Goal: Task Accomplishment & Management: Manage account settings

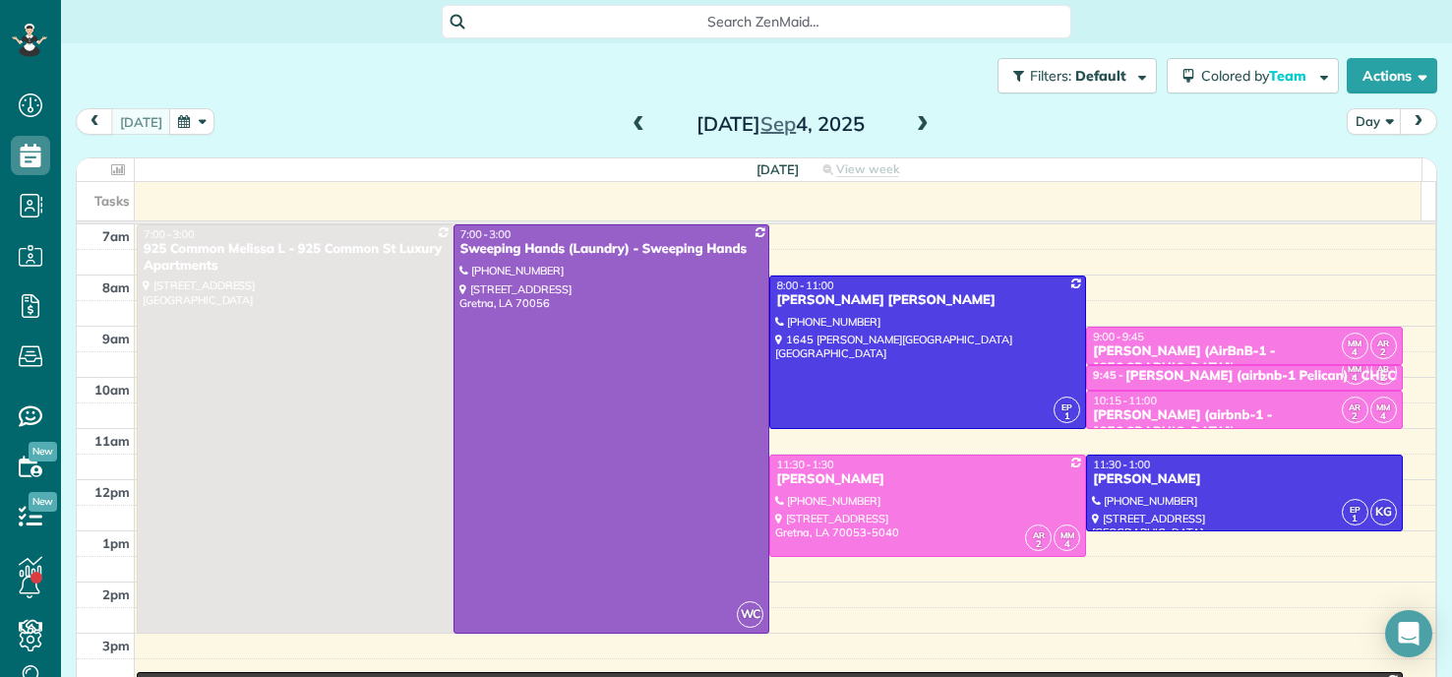
scroll to position [9, 9]
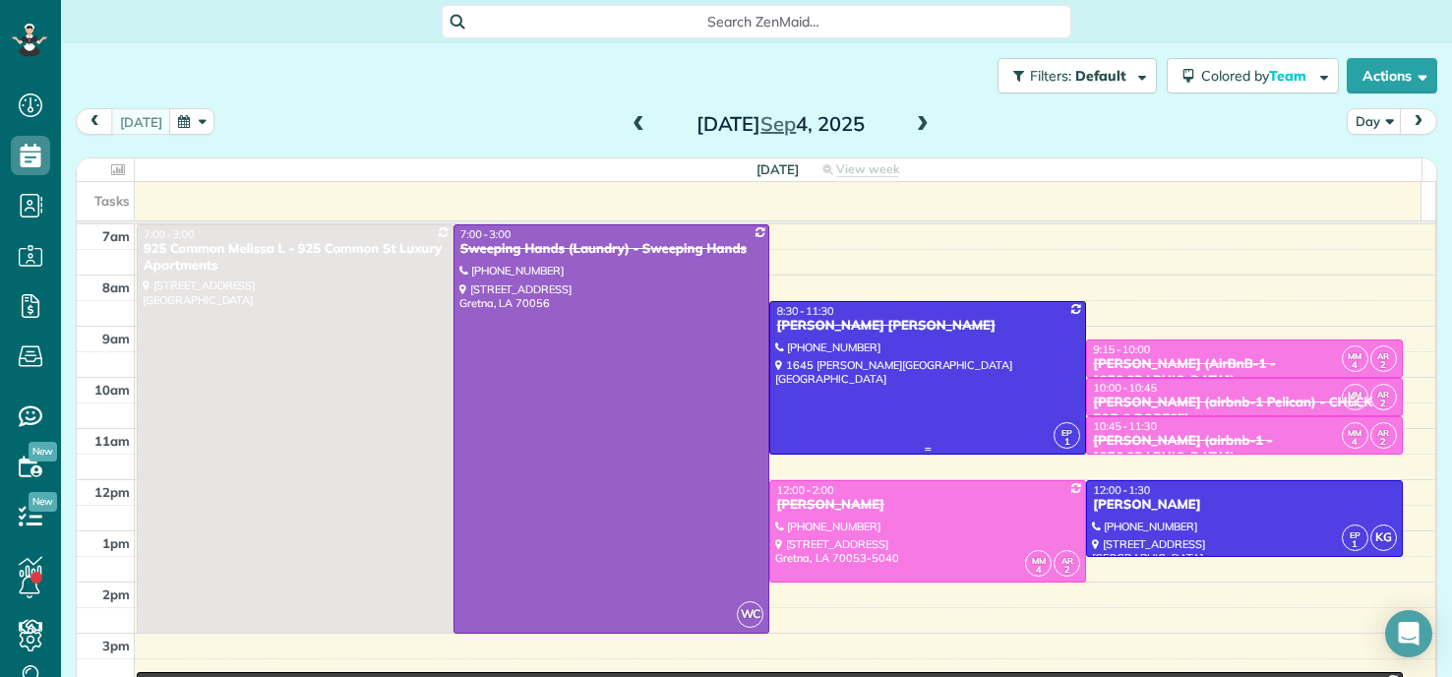
click at [917, 356] on div at bounding box center [928, 378] width 315 height 152
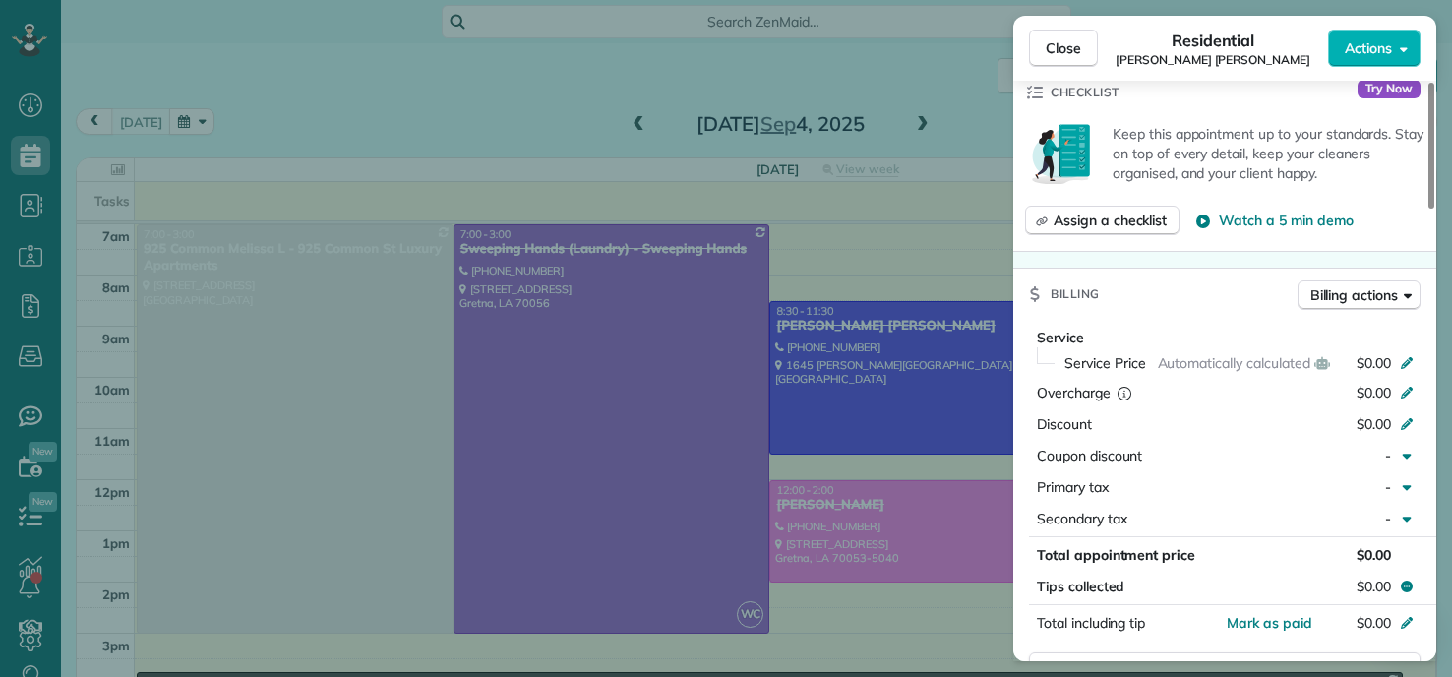
scroll to position [887, 0]
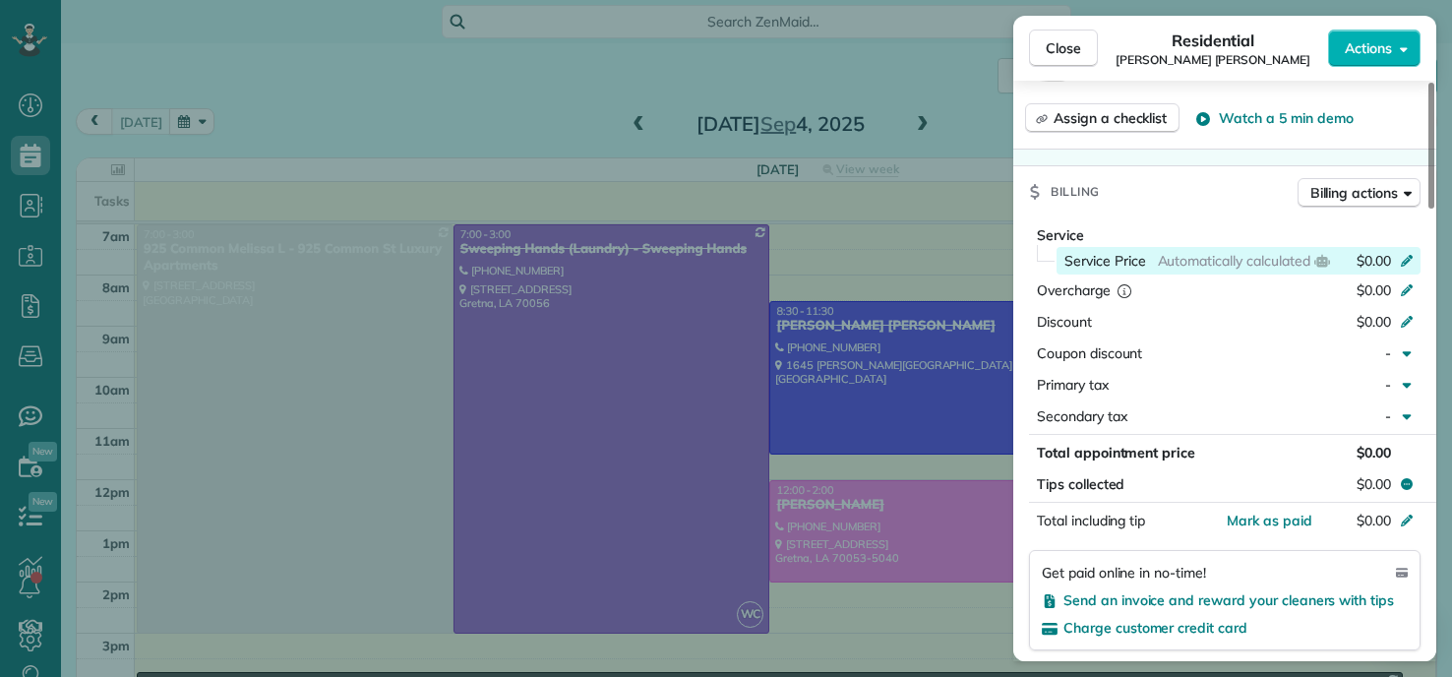
click at [1408, 259] on icon at bounding box center [1407, 259] width 16 height 16
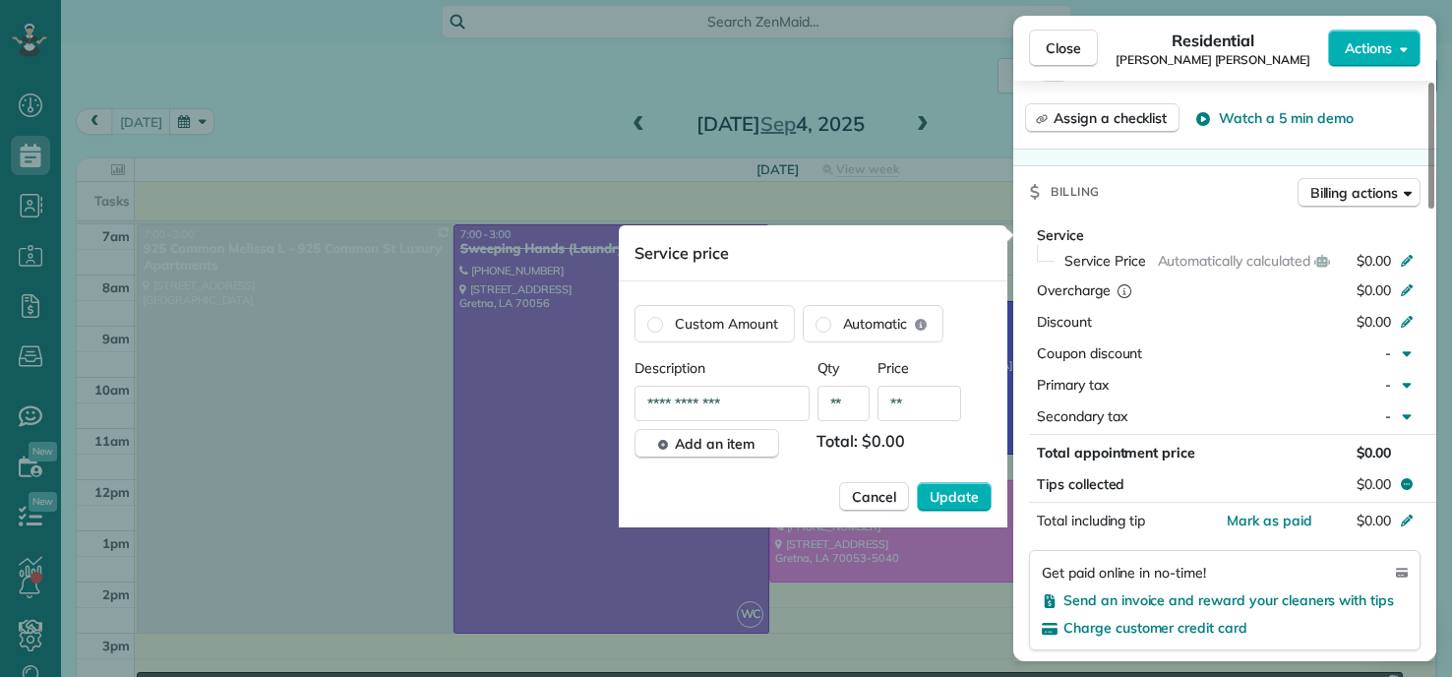
click at [902, 412] on input "**" at bounding box center [920, 403] width 84 height 35
type input "****"
click at [975, 498] on span "Update" at bounding box center [954, 497] width 49 height 20
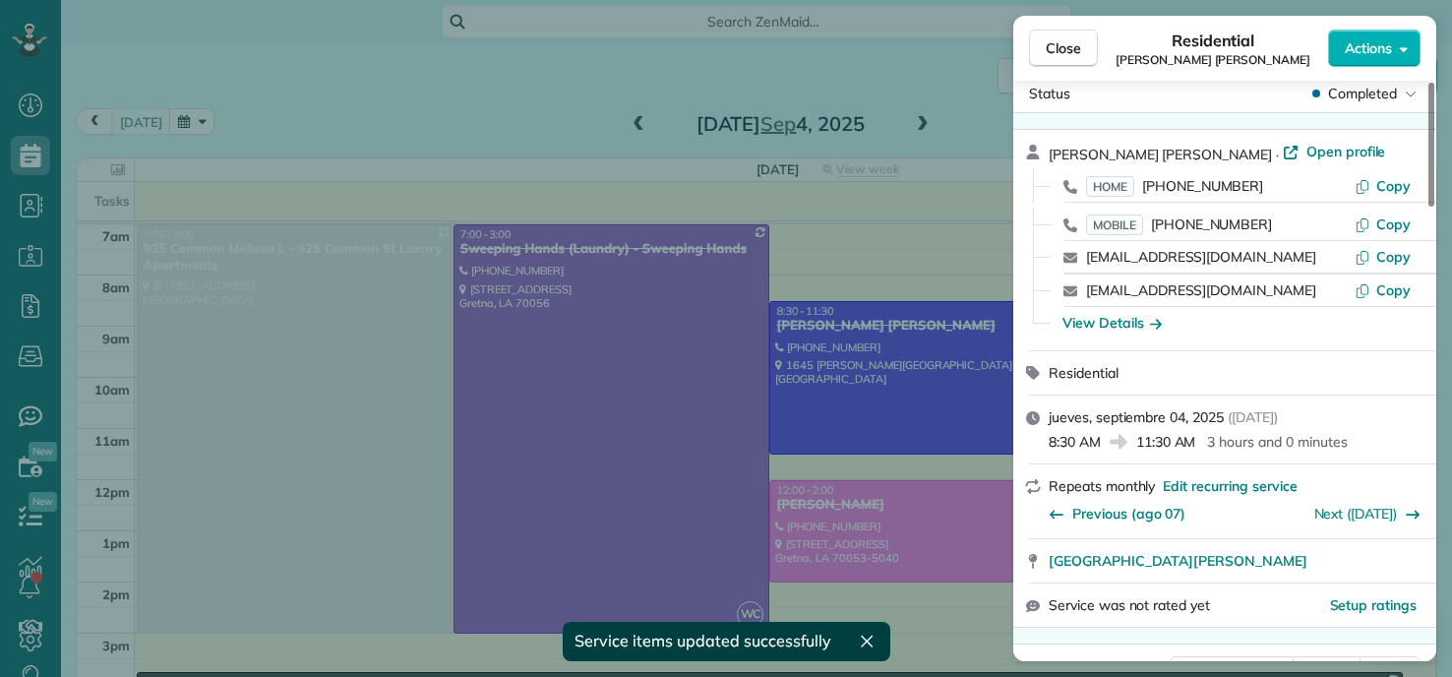
scroll to position [0, 0]
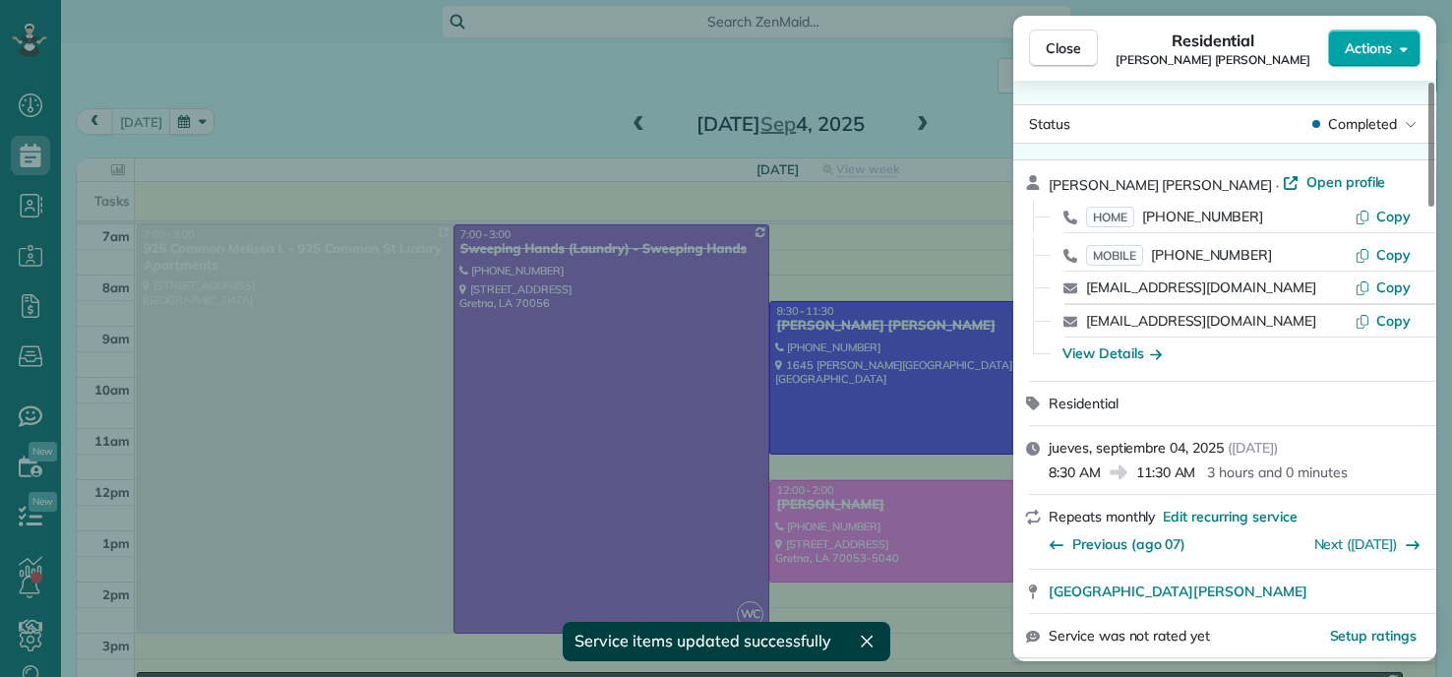
click at [1388, 53] on span "Actions" at bounding box center [1368, 48] width 47 height 20
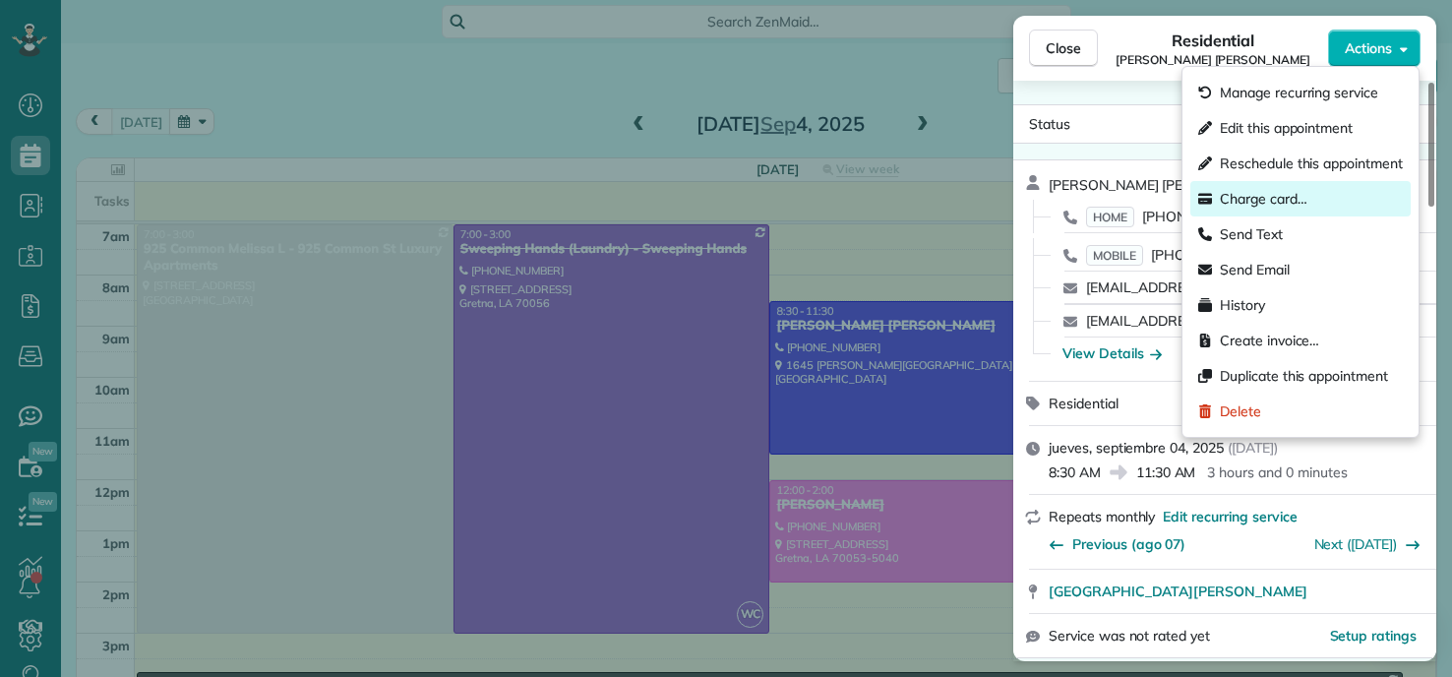
click at [1245, 194] on span "Charge card…" at bounding box center [1264, 199] width 88 height 20
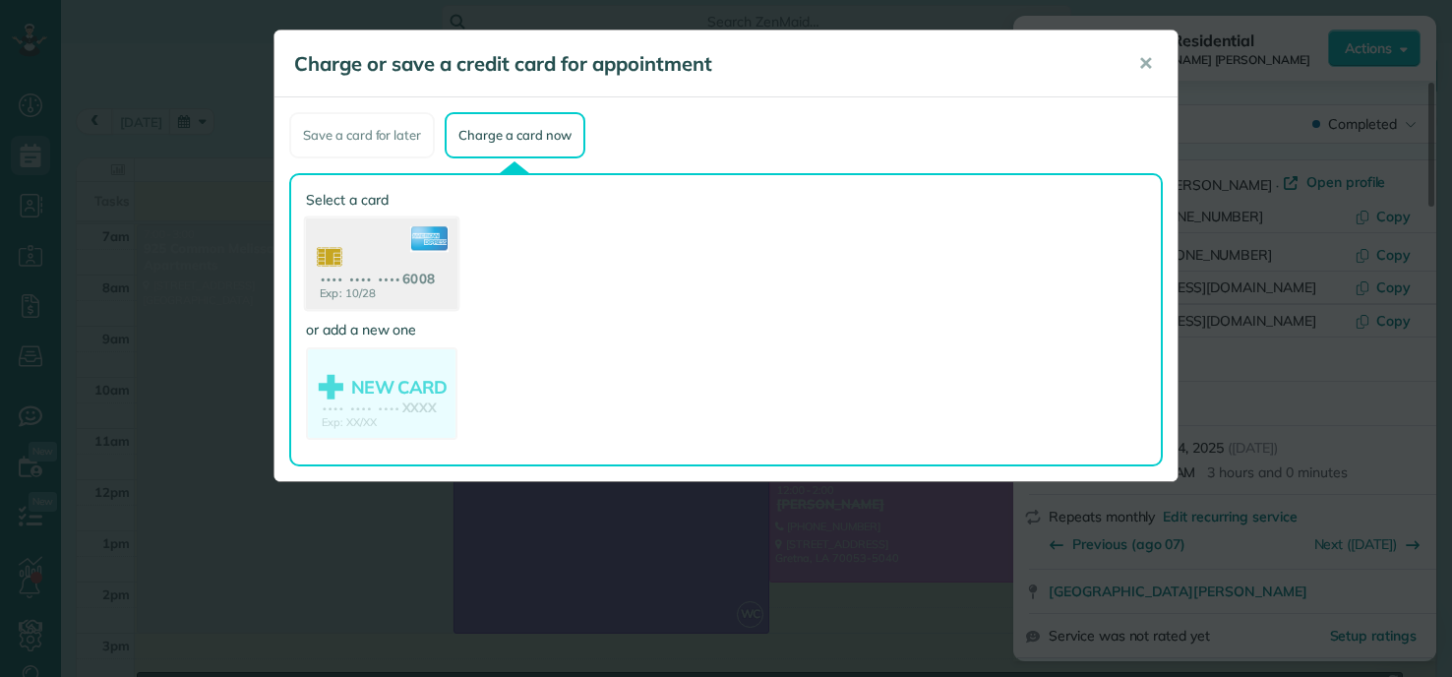
click at [375, 266] on use at bounding box center [382, 265] width 152 height 95
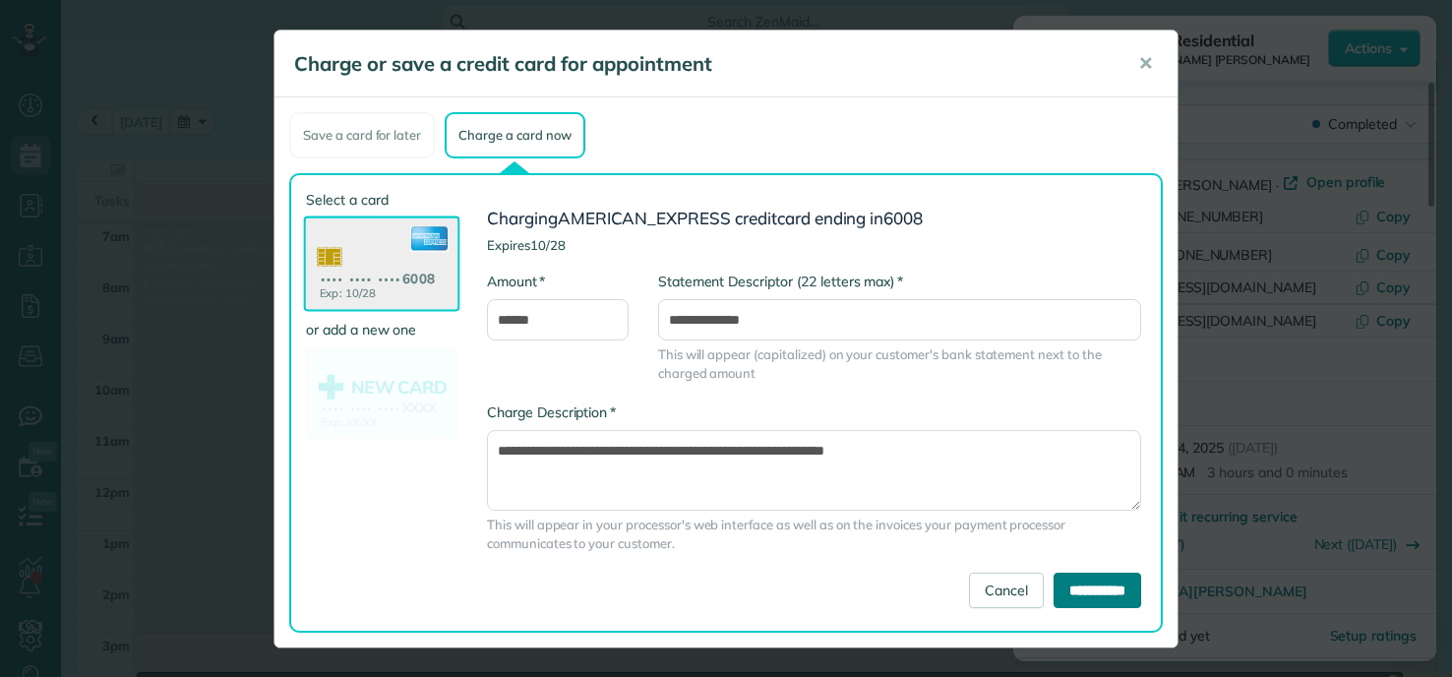
click at [1054, 585] on input "**********" at bounding box center [1098, 590] width 88 height 35
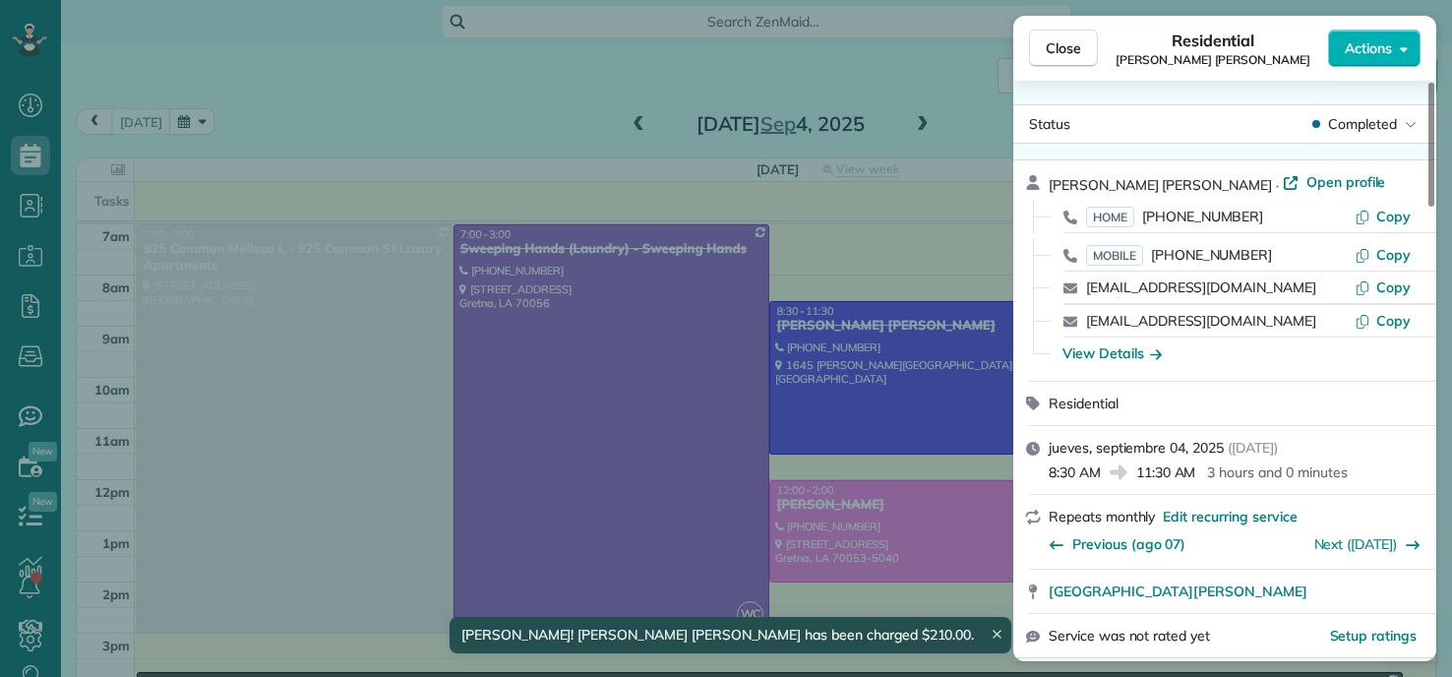
click at [530, 78] on div "Close Residential MARY MARTIN ROTH Actions Status Completed MARY MARTIN ROTH · …" at bounding box center [726, 338] width 1452 height 677
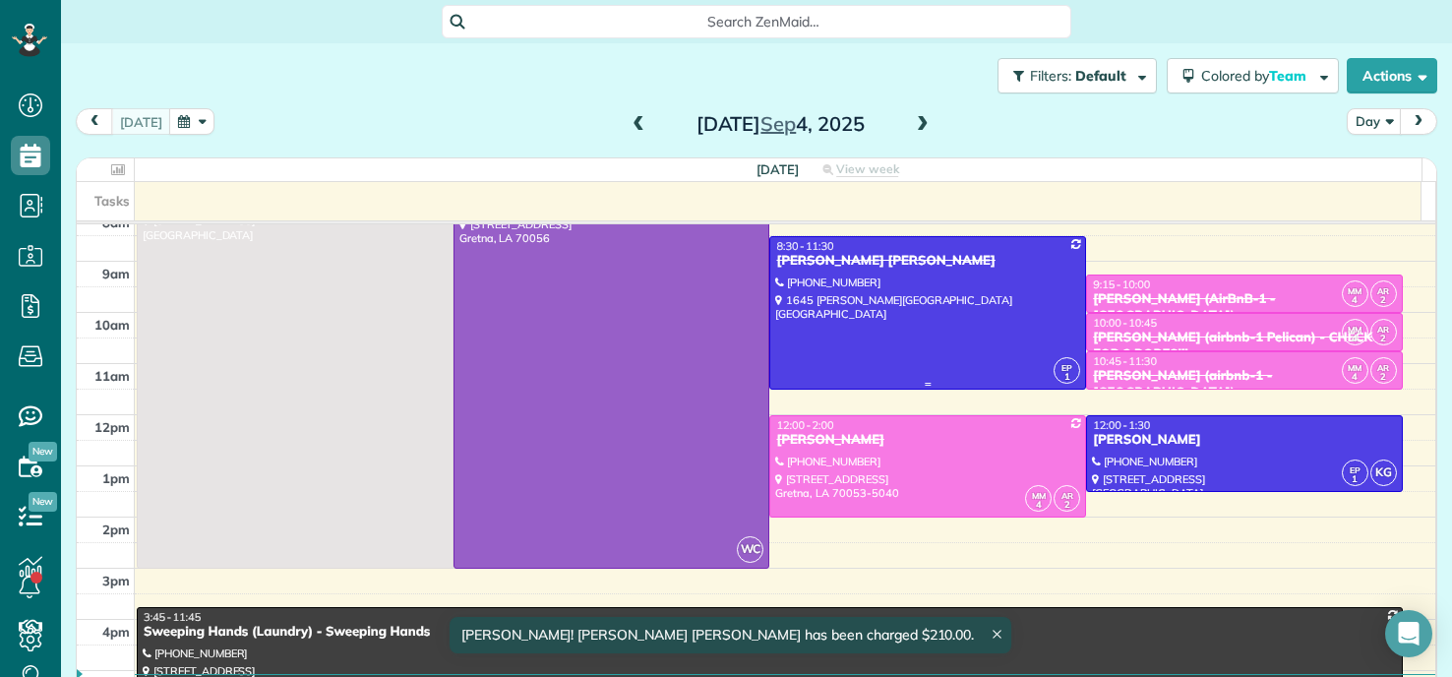
scroll to position [98, 0]
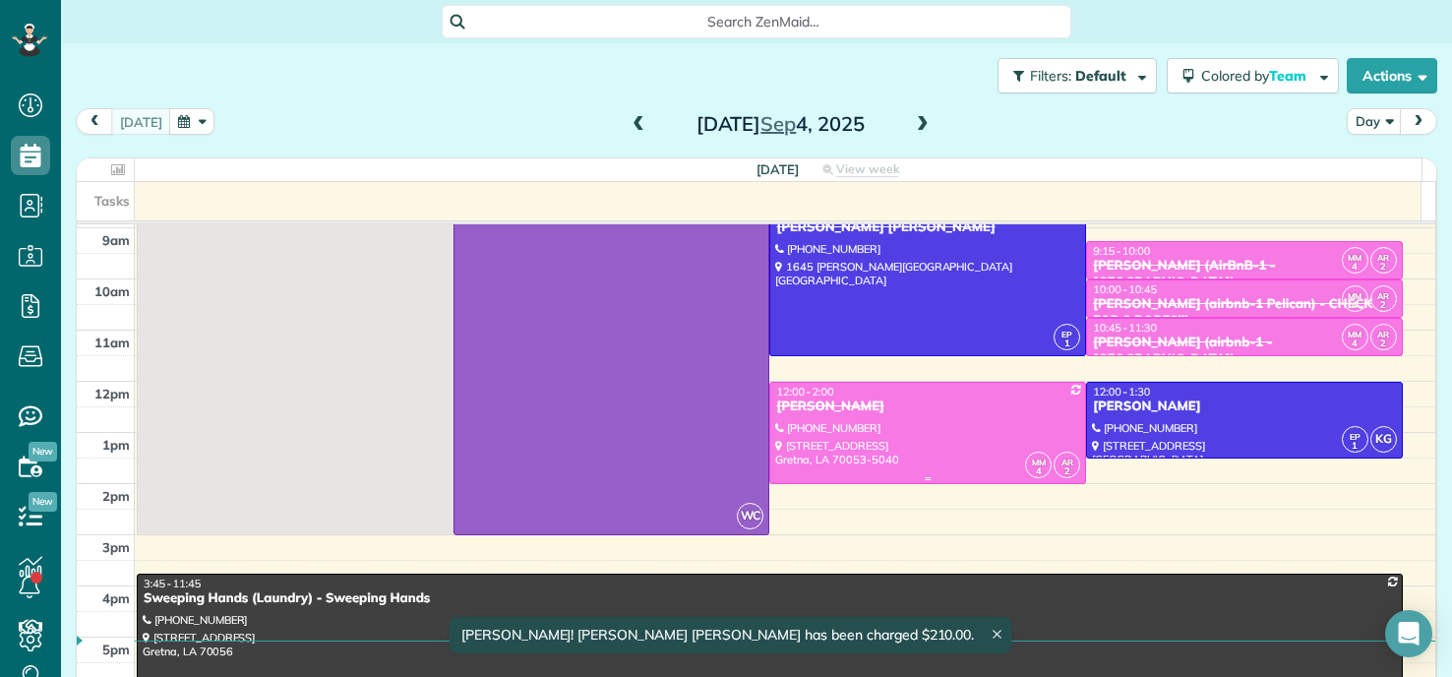
click at [931, 410] on div "[PERSON_NAME]" at bounding box center [927, 407] width 305 height 17
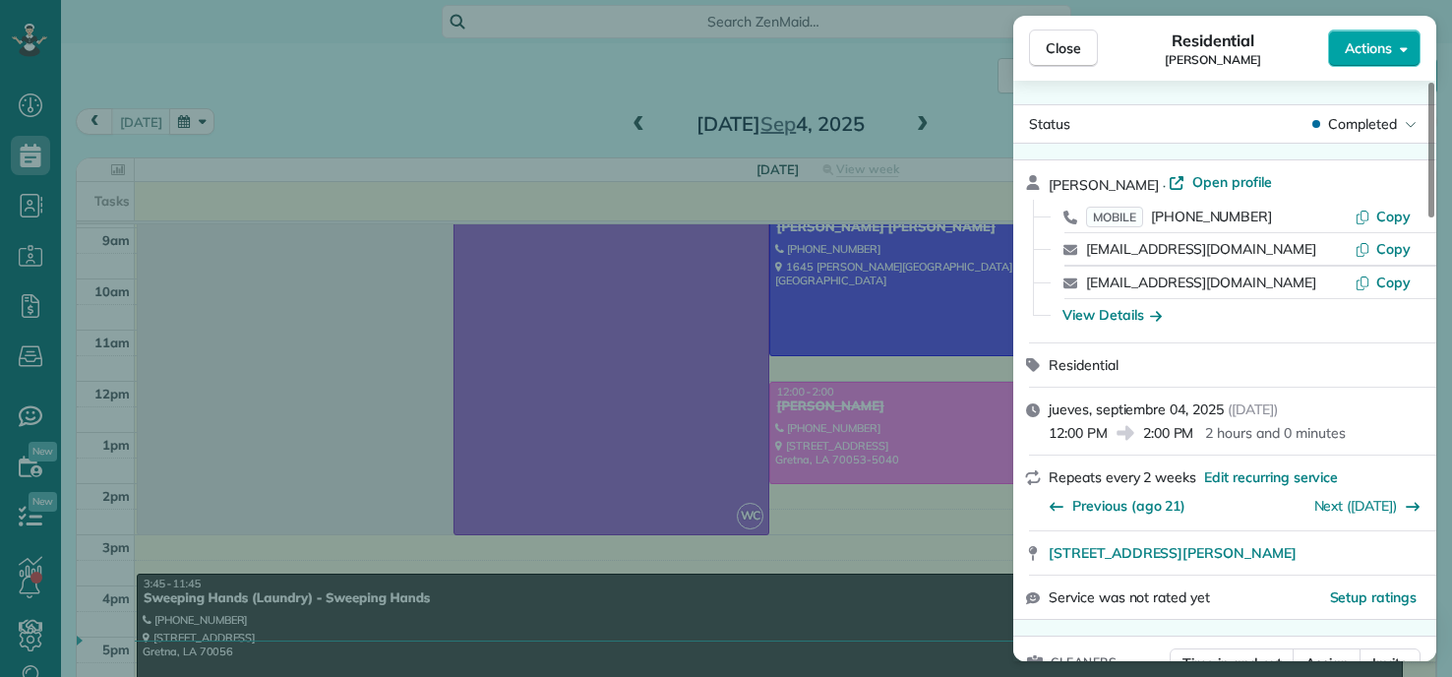
click at [1411, 44] on button "Actions" at bounding box center [1374, 48] width 93 height 37
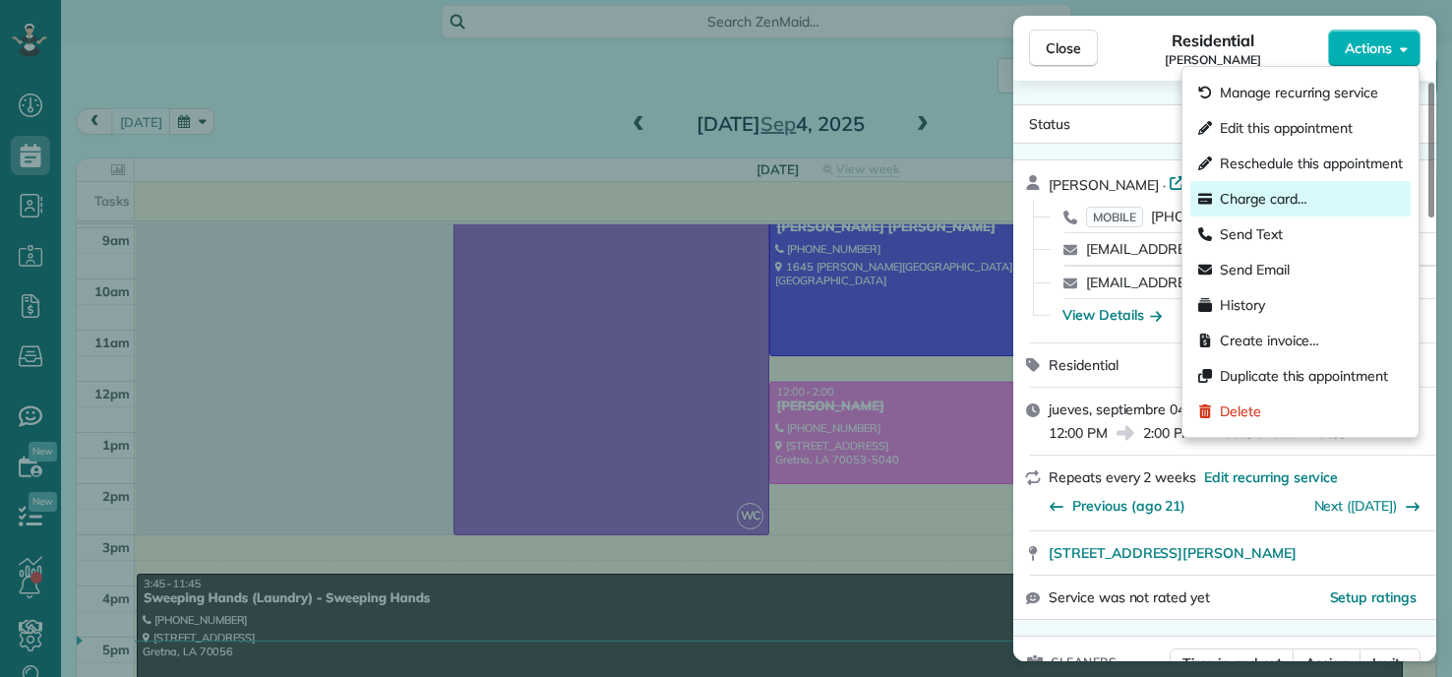
click at [1245, 191] on span "Charge card…" at bounding box center [1264, 199] width 88 height 20
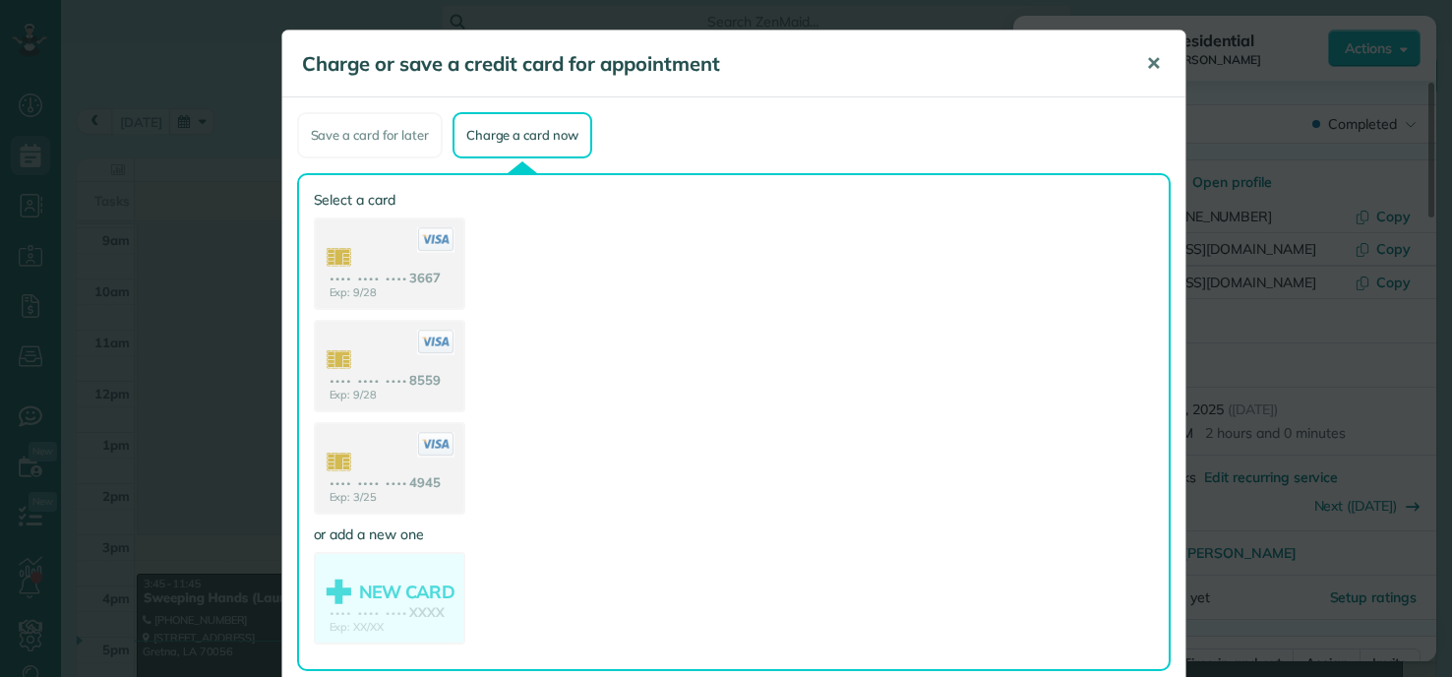
click at [1146, 70] on span "✕" at bounding box center [1153, 63] width 15 height 23
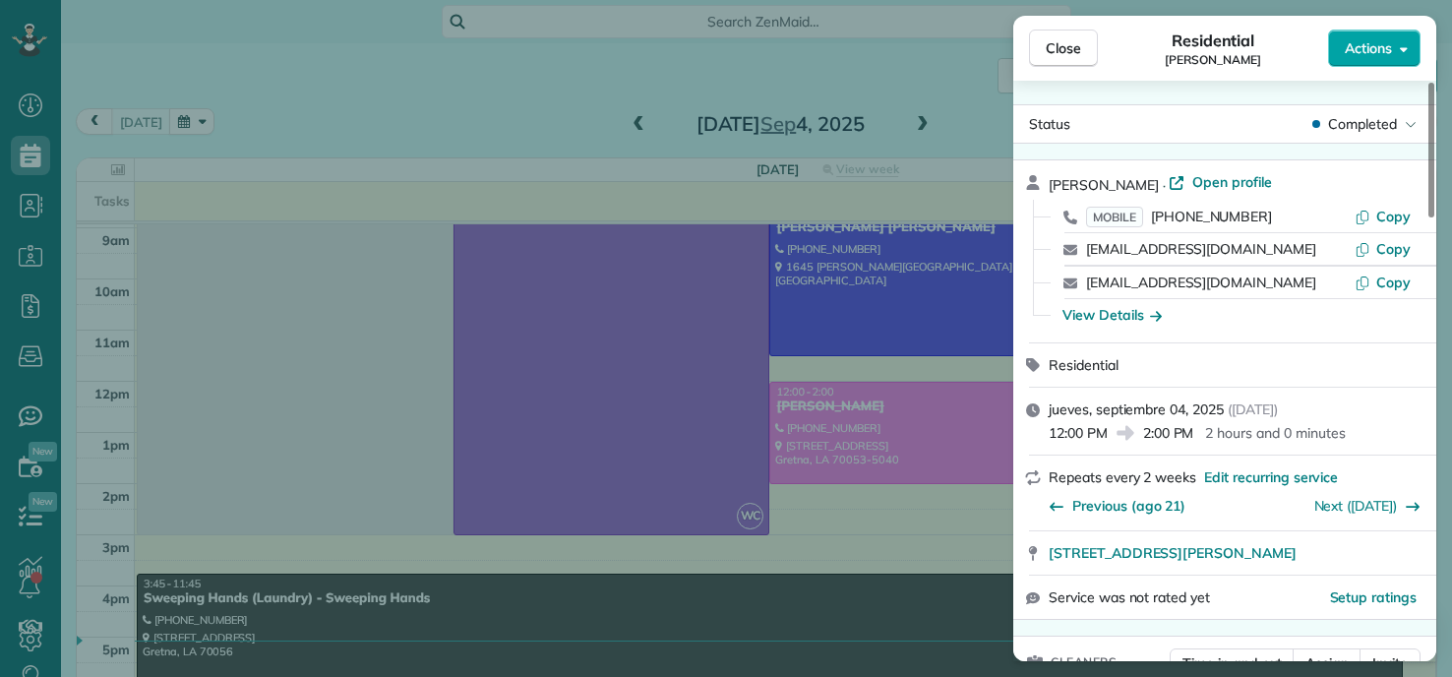
click at [1372, 49] on span "Actions" at bounding box center [1368, 48] width 47 height 20
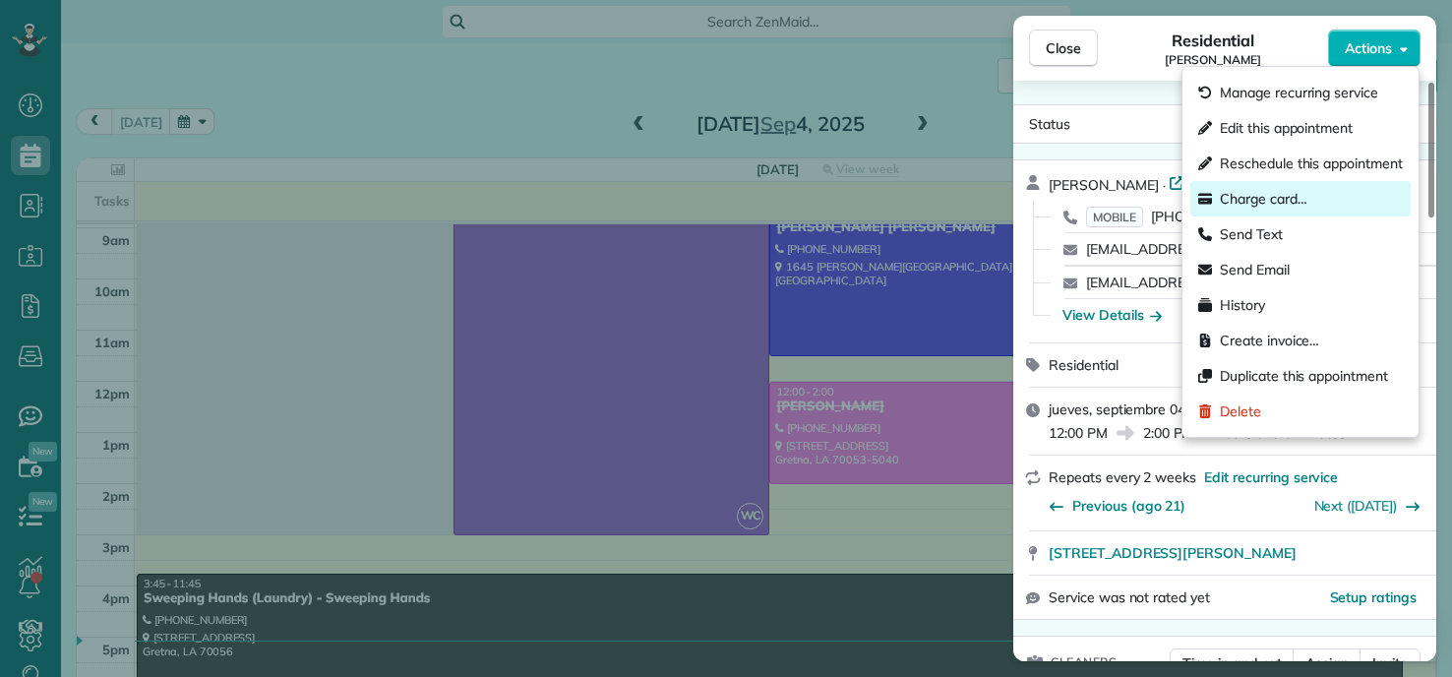
click at [1268, 204] on span "Charge card…" at bounding box center [1264, 199] width 88 height 20
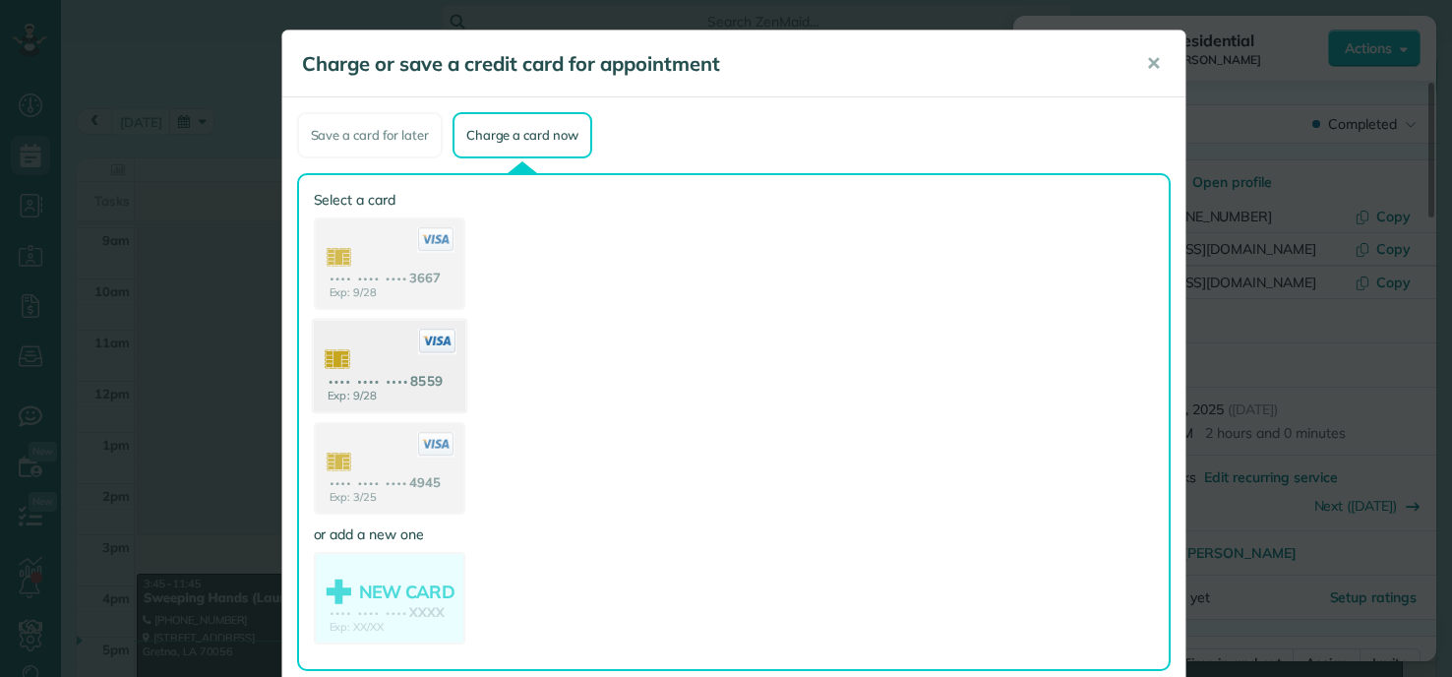
click at [408, 367] on use at bounding box center [389, 368] width 152 height 95
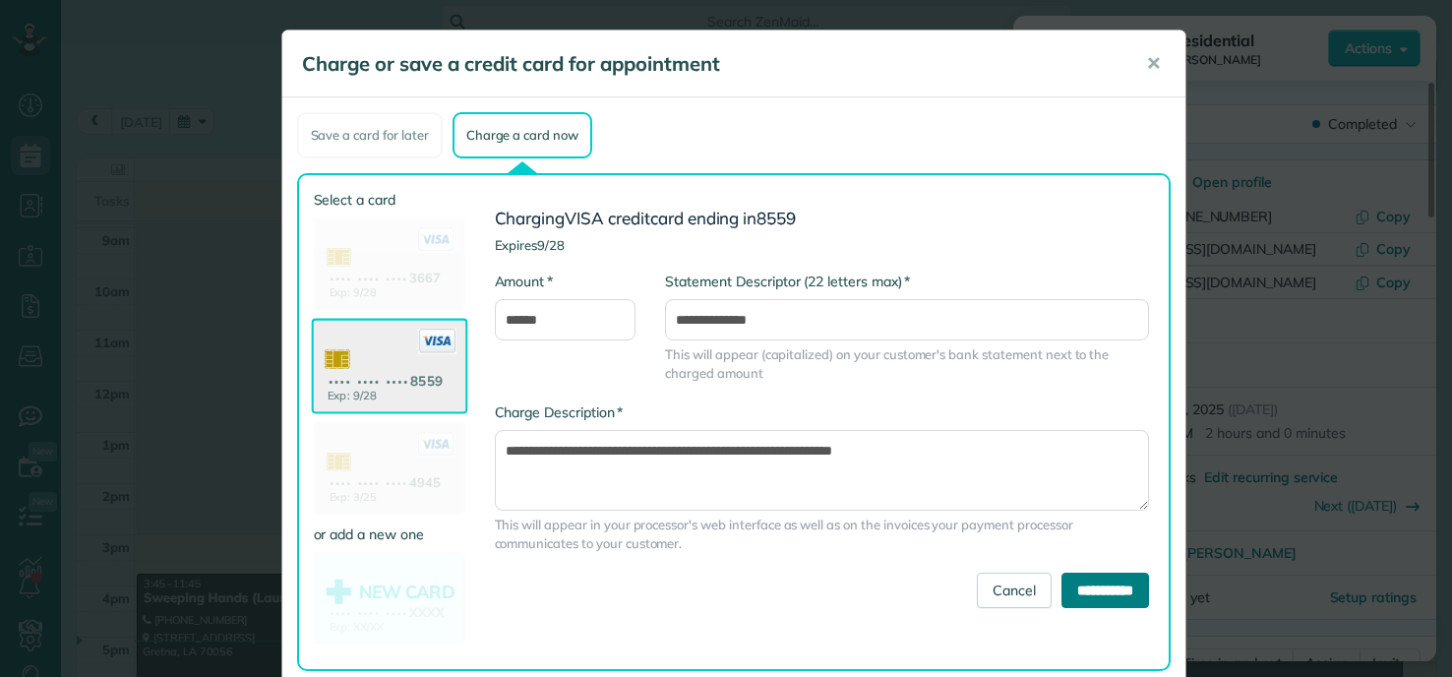
click at [1075, 598] on input "**********" at bounding box center [1106, 590] width 88 height 35
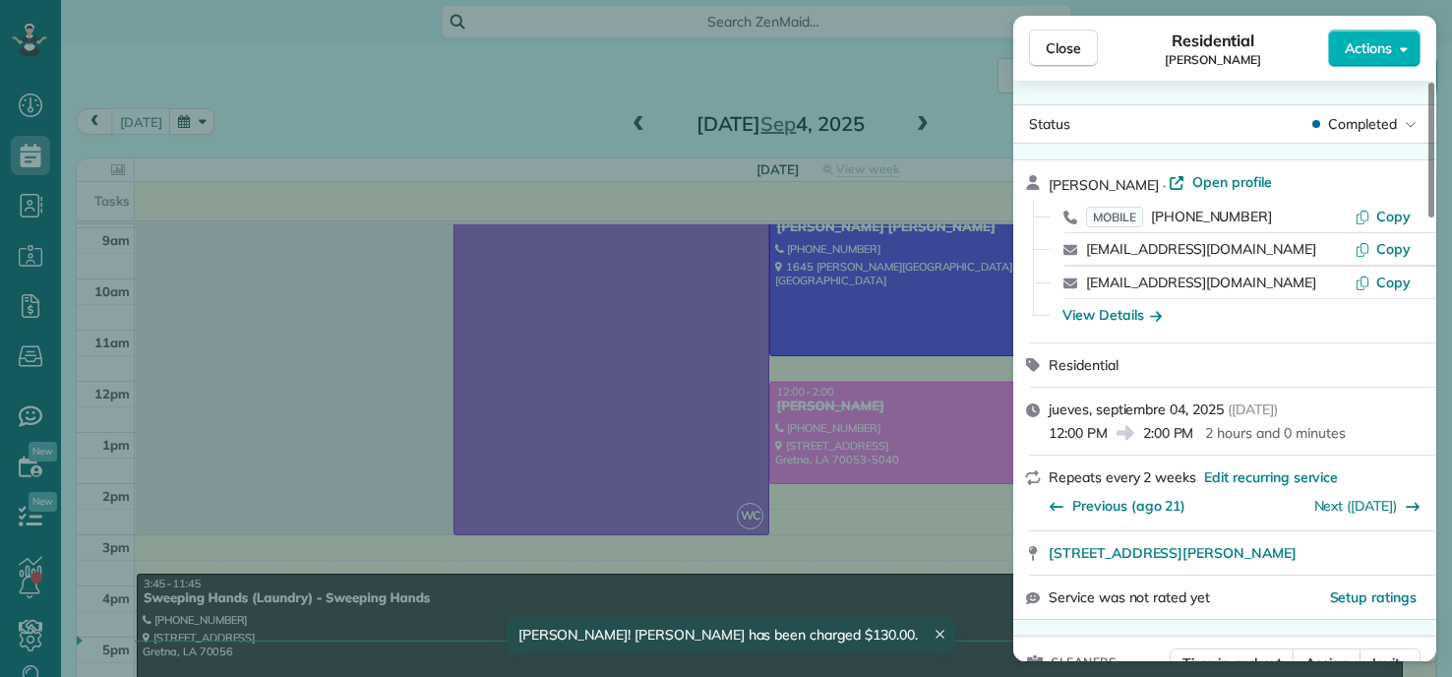
click at [749, 443] on div "Close Residential LISA WITTER Actions Status Completed LISA WITTER · Open profi…" at bounding box center [726, 338] width 1452 height 677
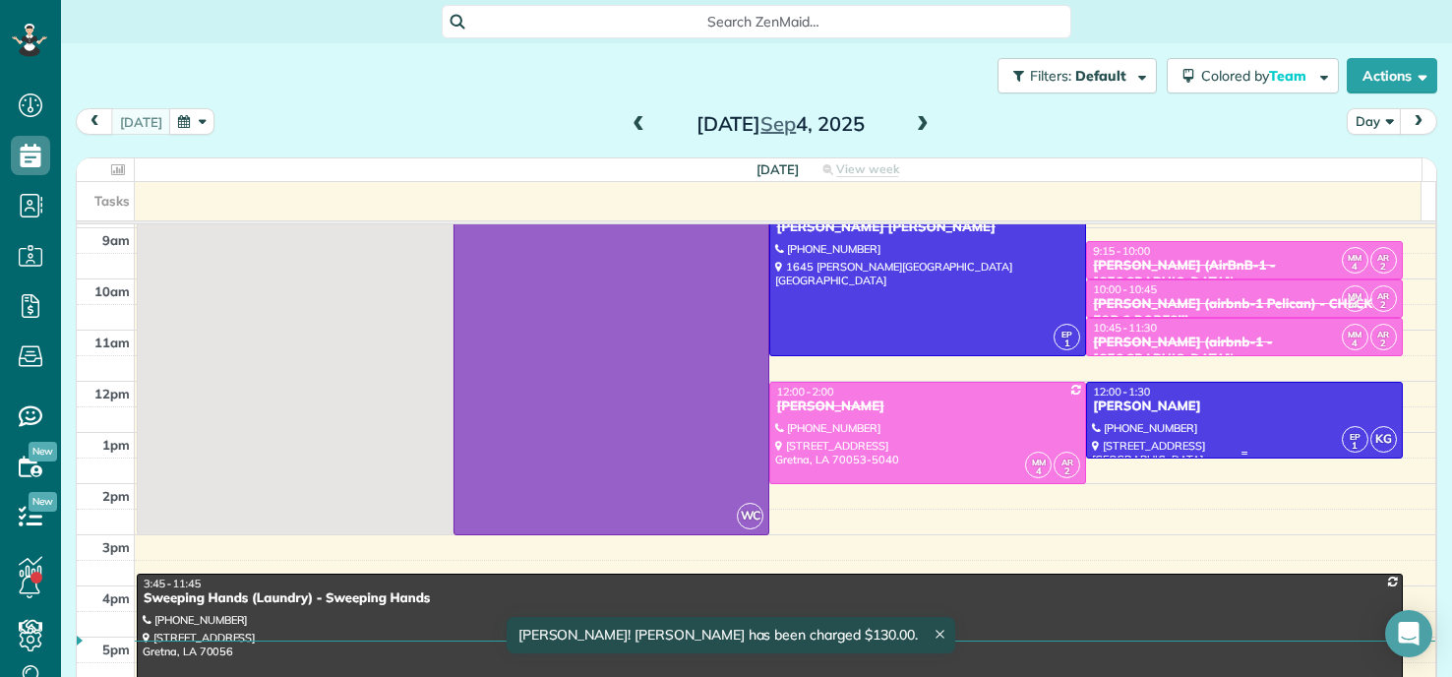
click at [1192, 414] on div "[PERSON_NAME]" at bounding box center [1244, 407] width 305 height 17
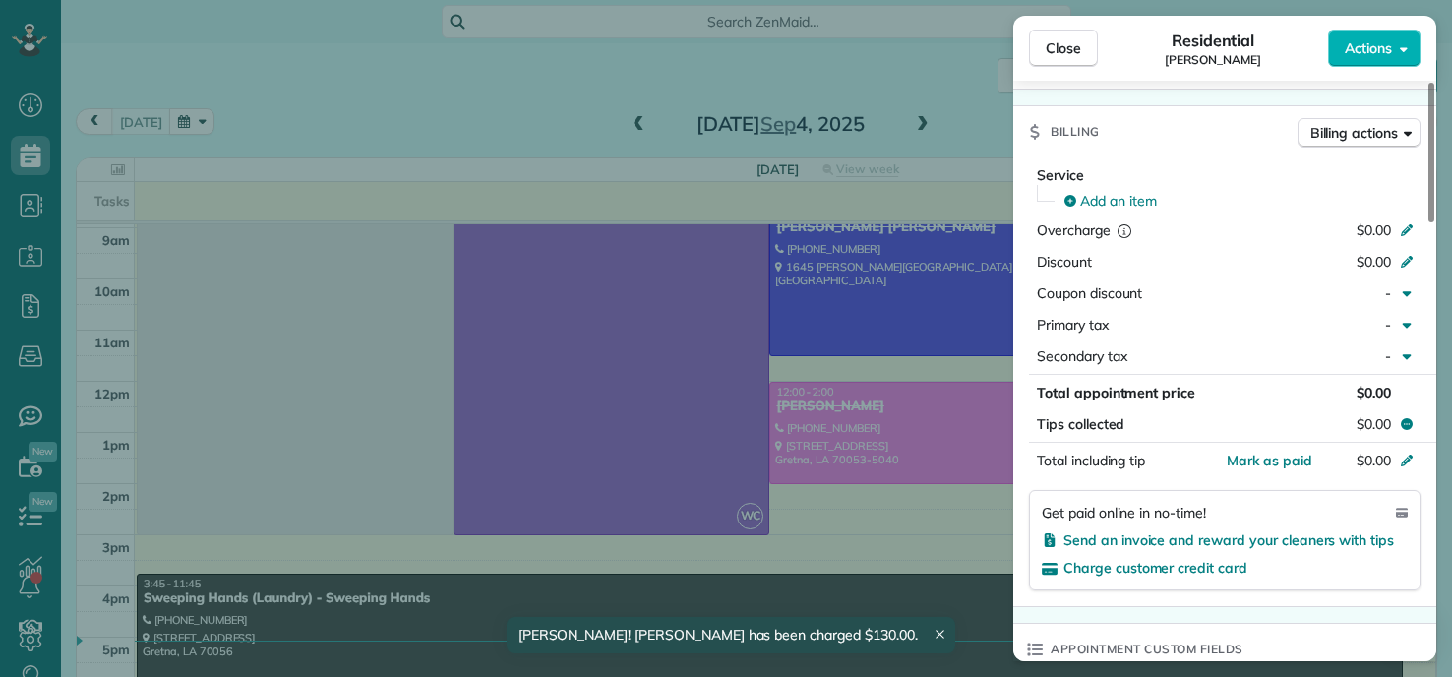
scroll to position [890, 0]
click at [1268, 462] on span "Mark as paid" at bounding box center [1270, 459] width 86 height 18
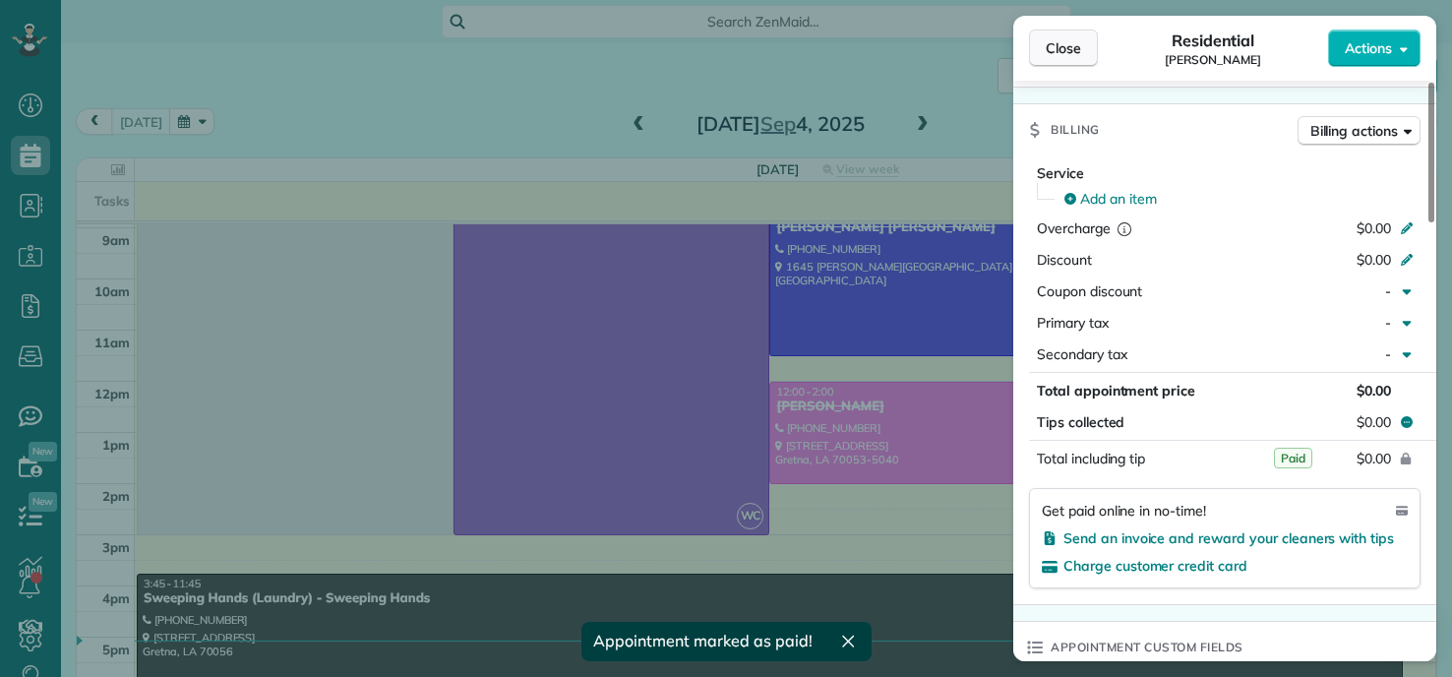
click at [1062, 46] on span "Close" at bounding box center [1063, 48] width 35 height 20
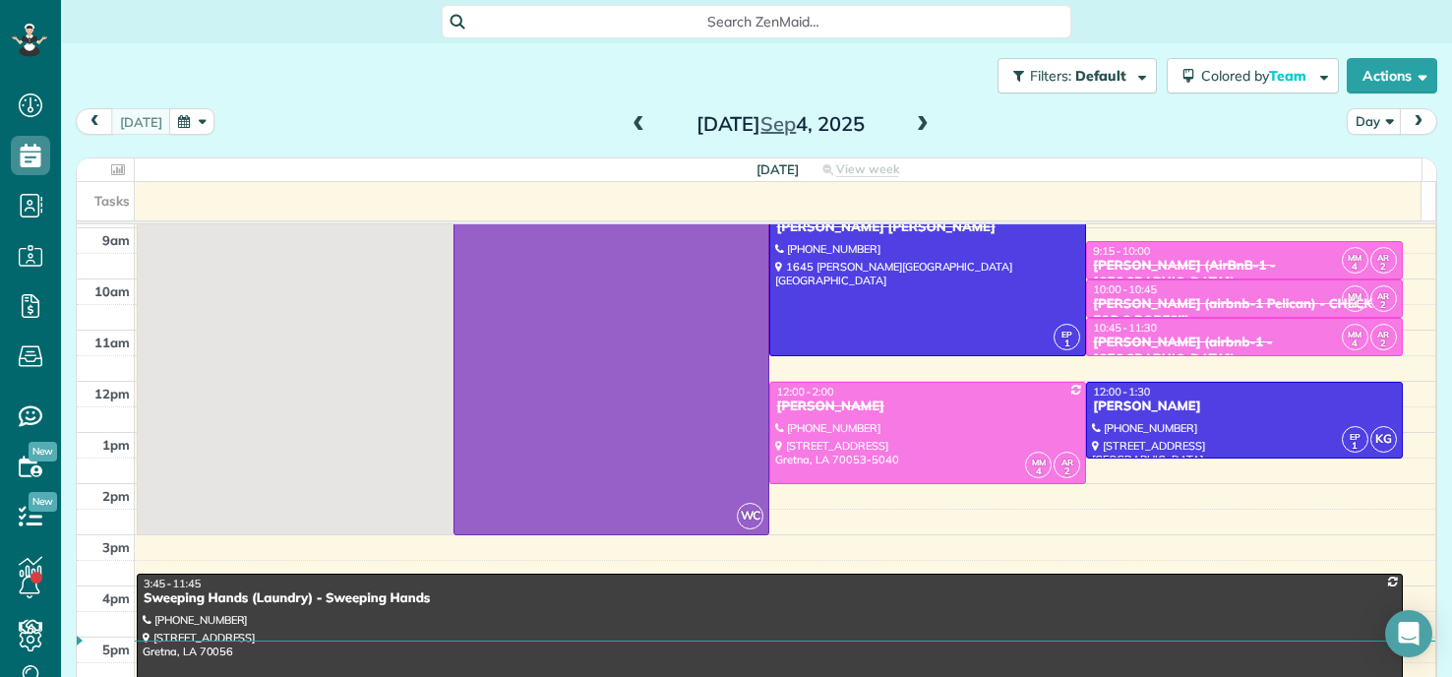
click at [374, 72] on div "Filters: Default Colored by Team Color by Cleaner Color by Team Color by Status…" at bounding box center [756, 75] width 1391 height 65
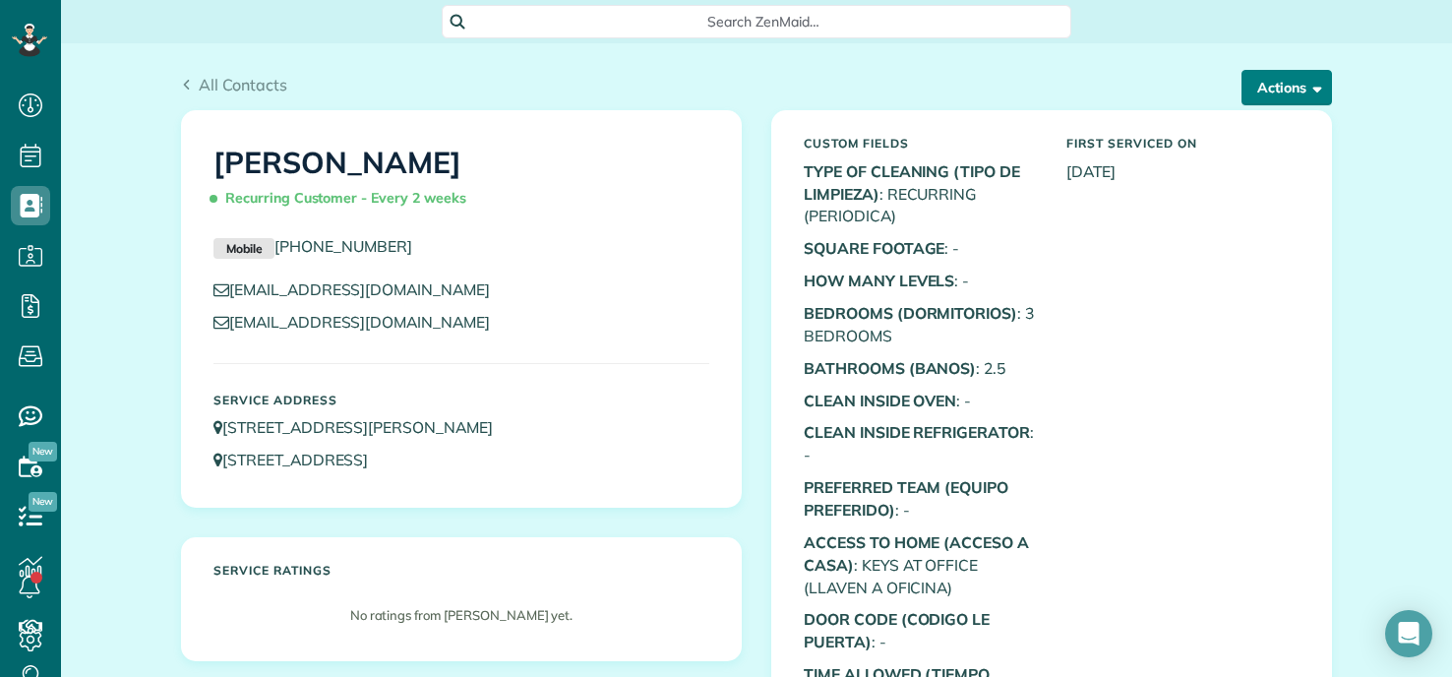
click at [1287, 85] on button "Actions" at bounding box center [1287, 87] width 91 height 35
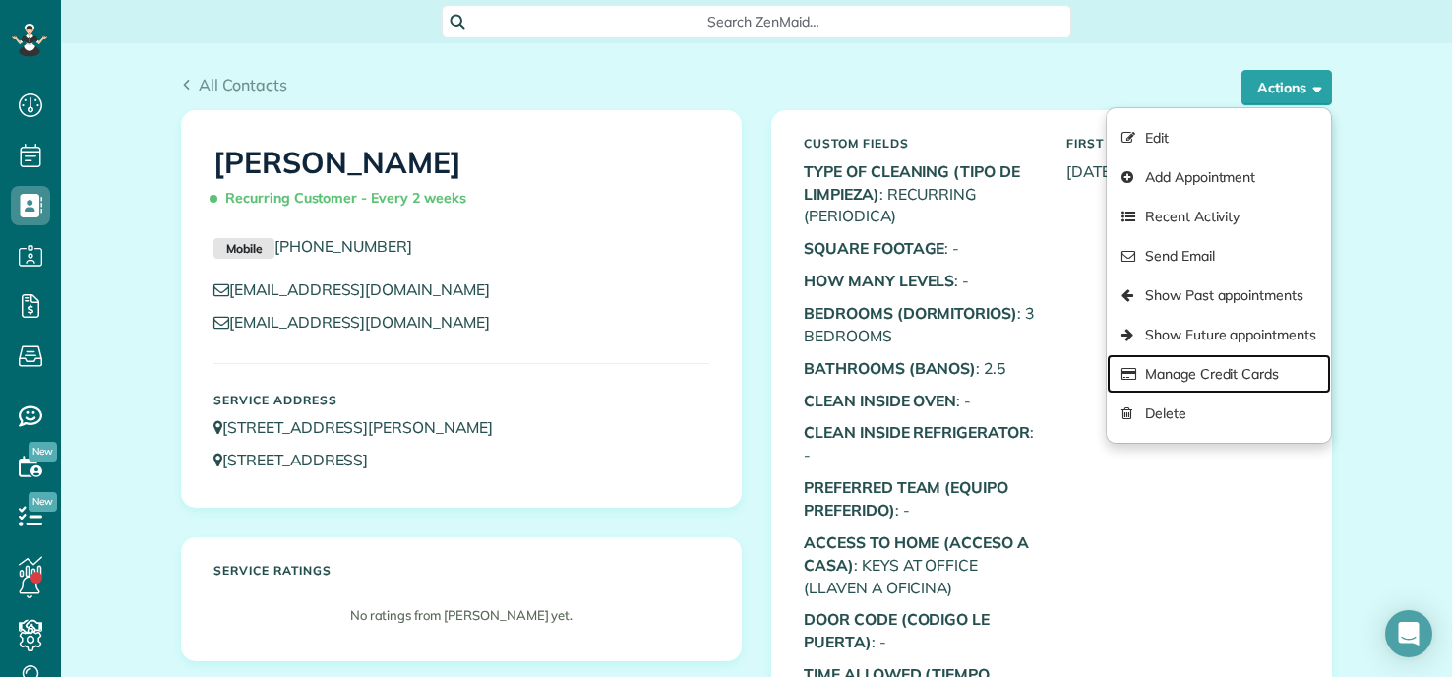
click at [1160, 374] on link "Manage Credit Cards" at bounding box center [1219, 373] width 224 height 39
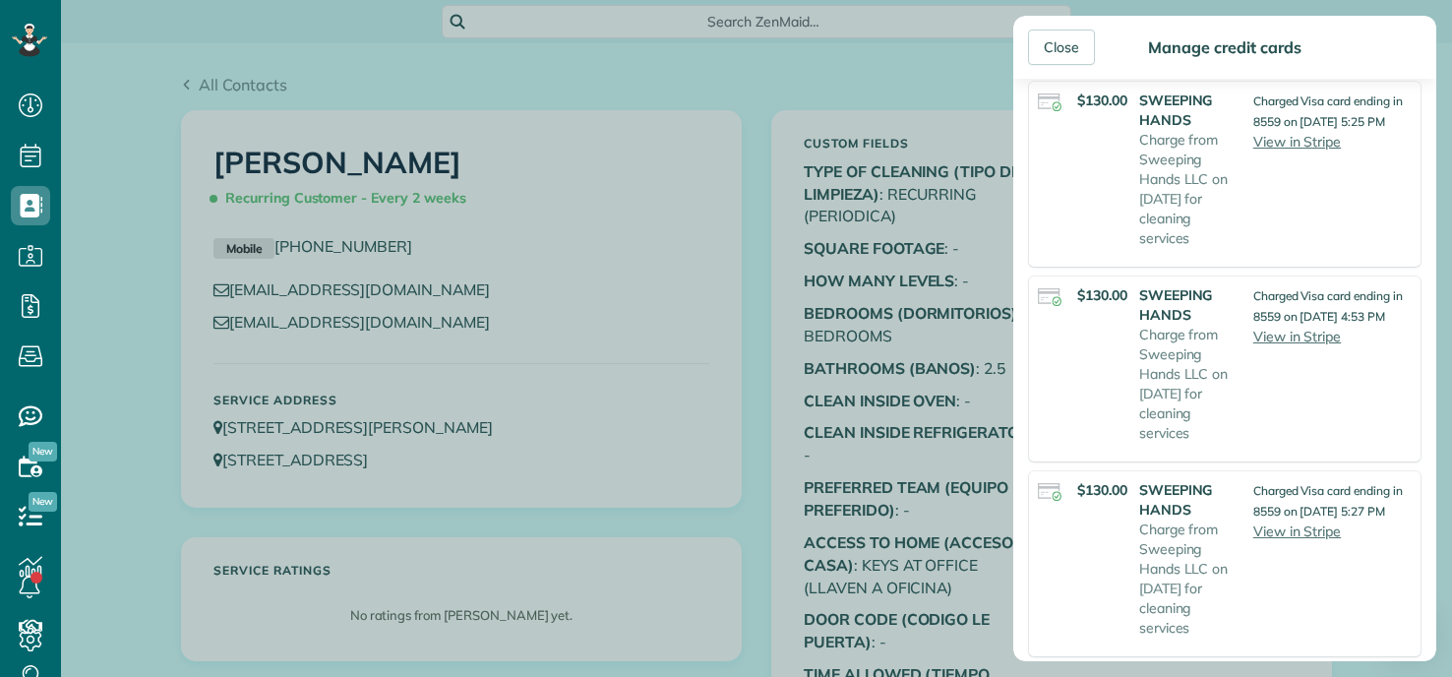
scroll to position [492, 0]
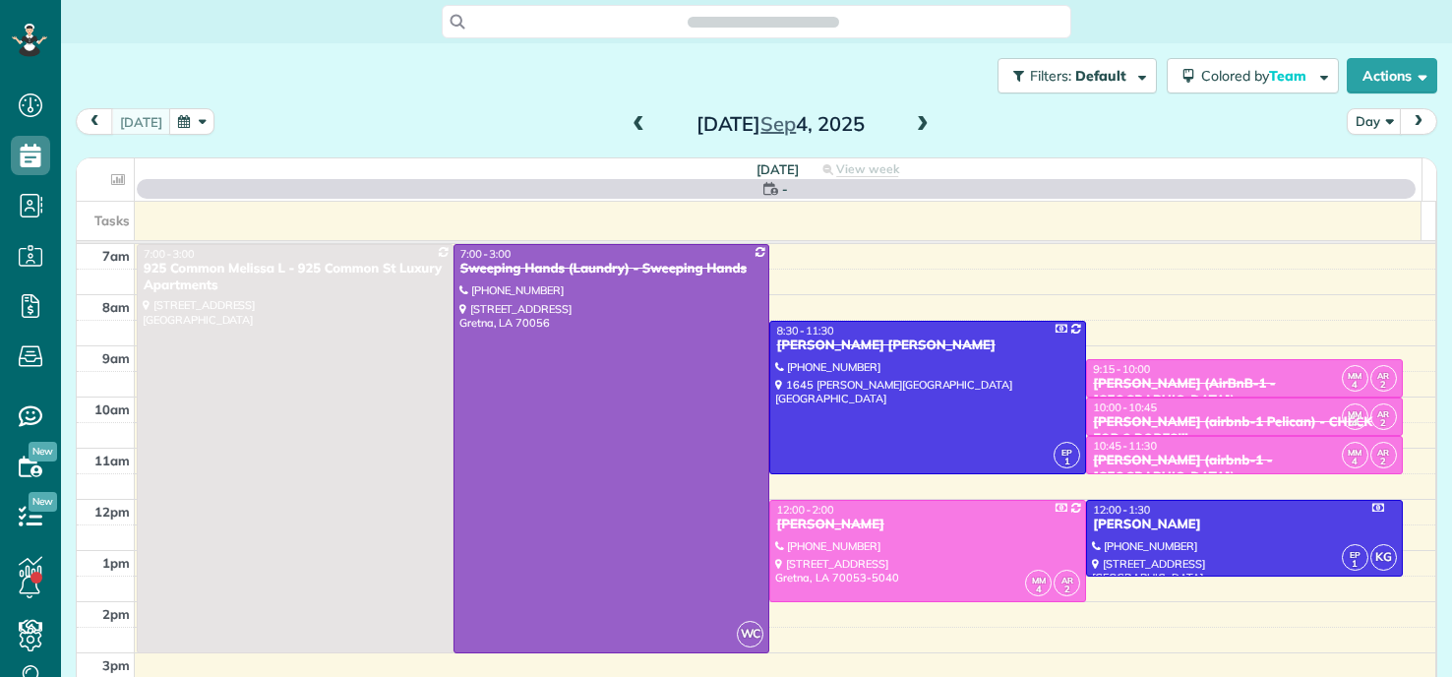
scroll to position [9, 9]
